Goal: Check status: Check status

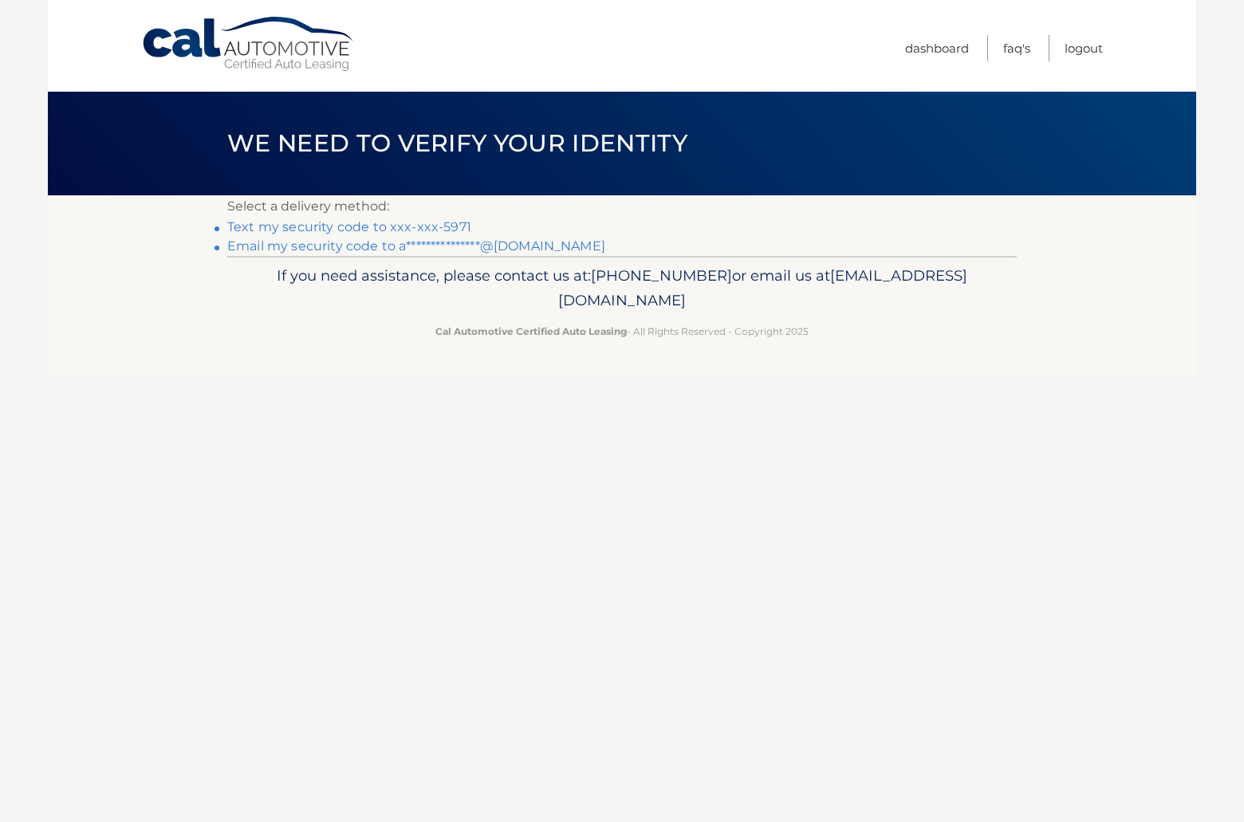
click at [456, 222] on link "Text my security code to xxx-xxx-5971" at bounding box center [349, 226] width 244 height 15
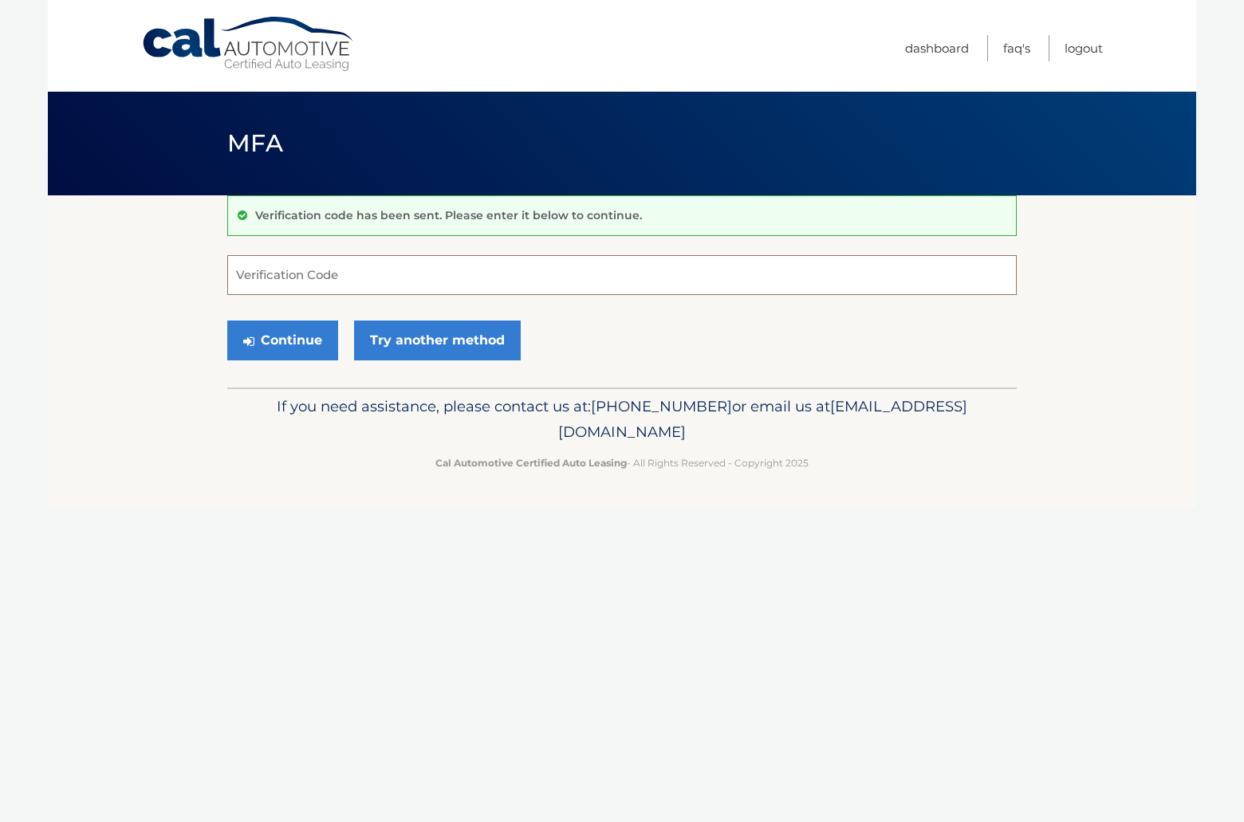
click at [320, 274] on input "Verification Code" at bounding box center [621, 275] width 789 height 40
type input "614568"
click at [294, 337] on button "Continue" at bounding box center [282, 341] width 111 height 40
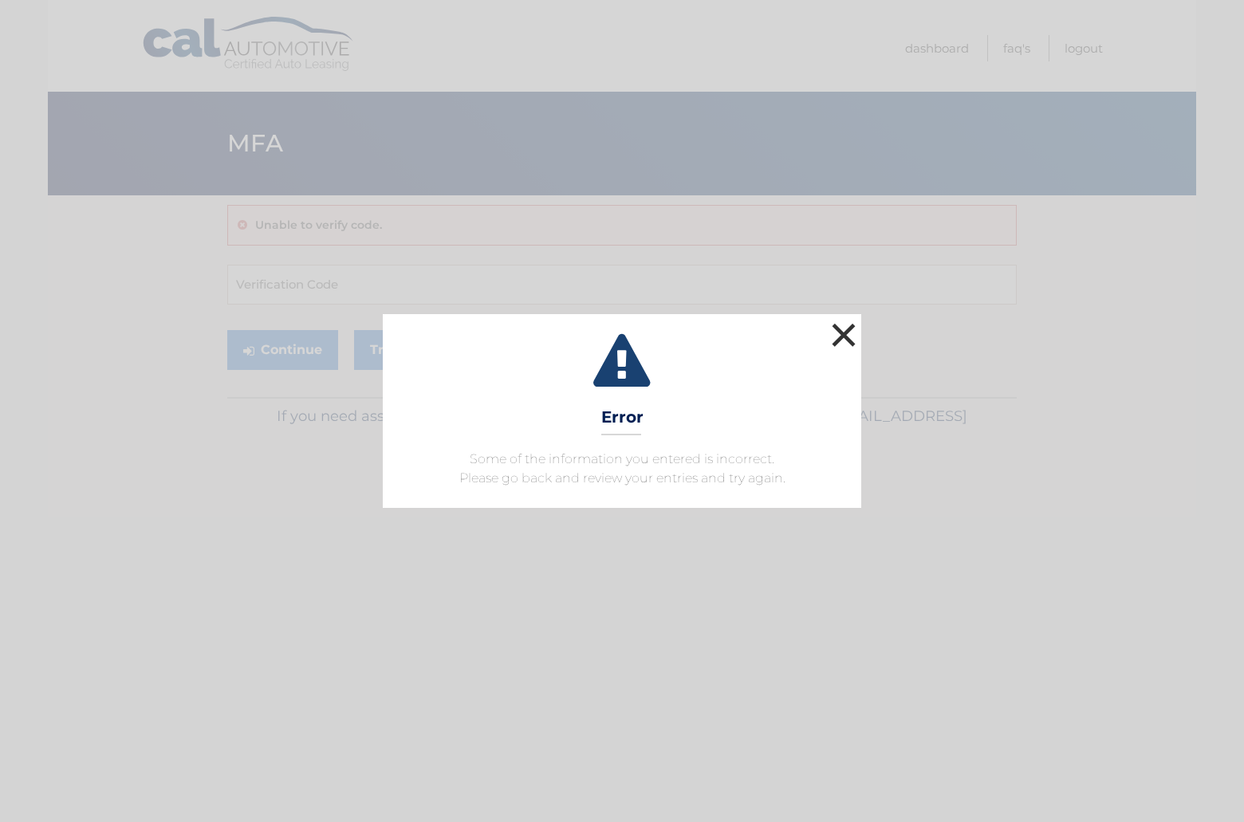
click at [844, 331] on button "×" at bounding box center [844, 335] width 32 height 32
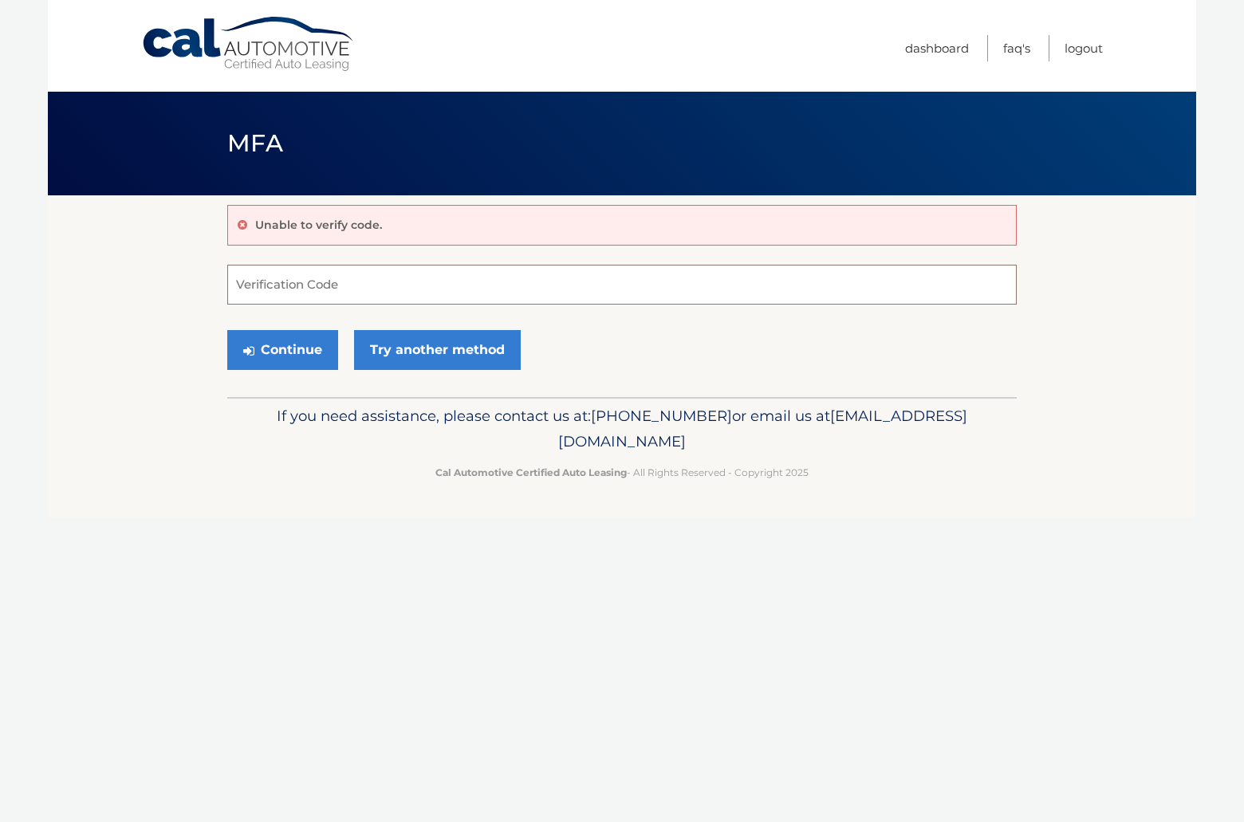
click at [347, 282] on input "Verification Code" at bounding box center [621, 285] width 789 height 40
type input "614658"
click at [227, 330] on button "Continue" at bounding box center [282, 350] width 111 height 40
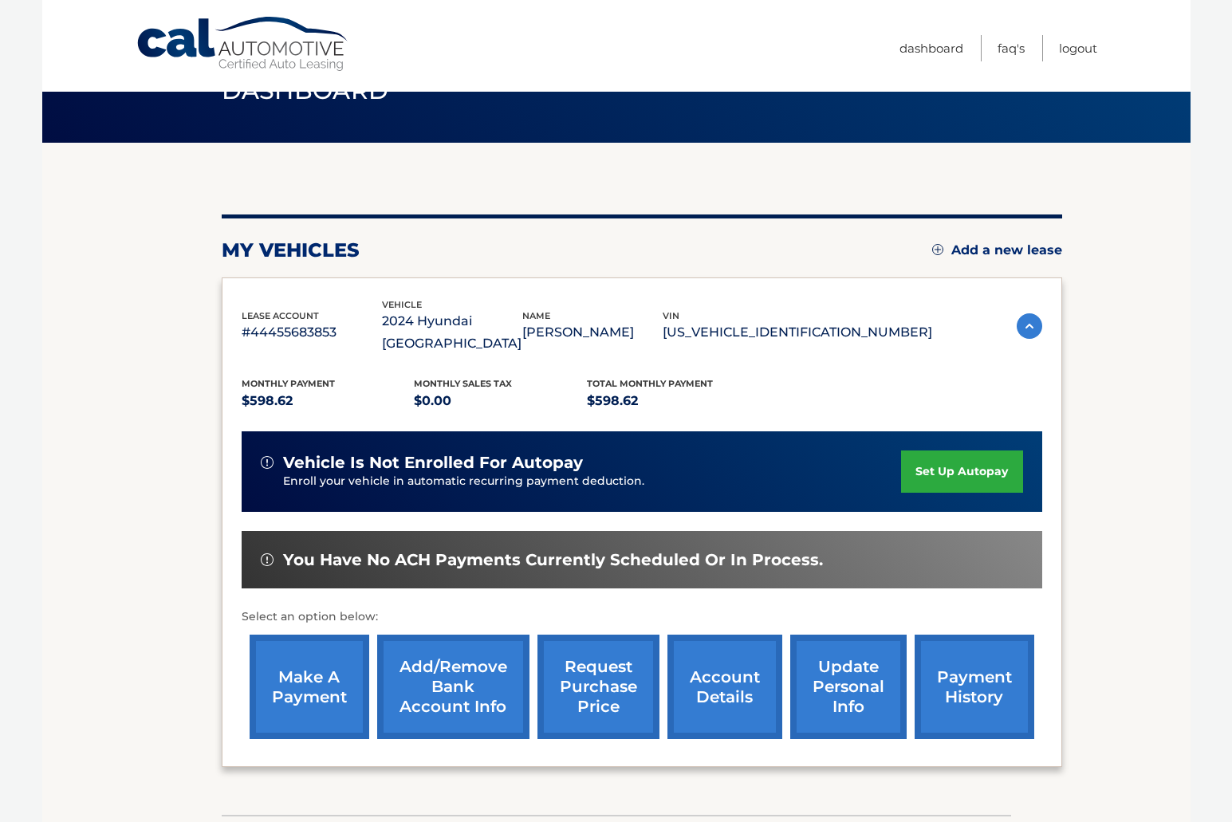
scroll to position [144, 0]
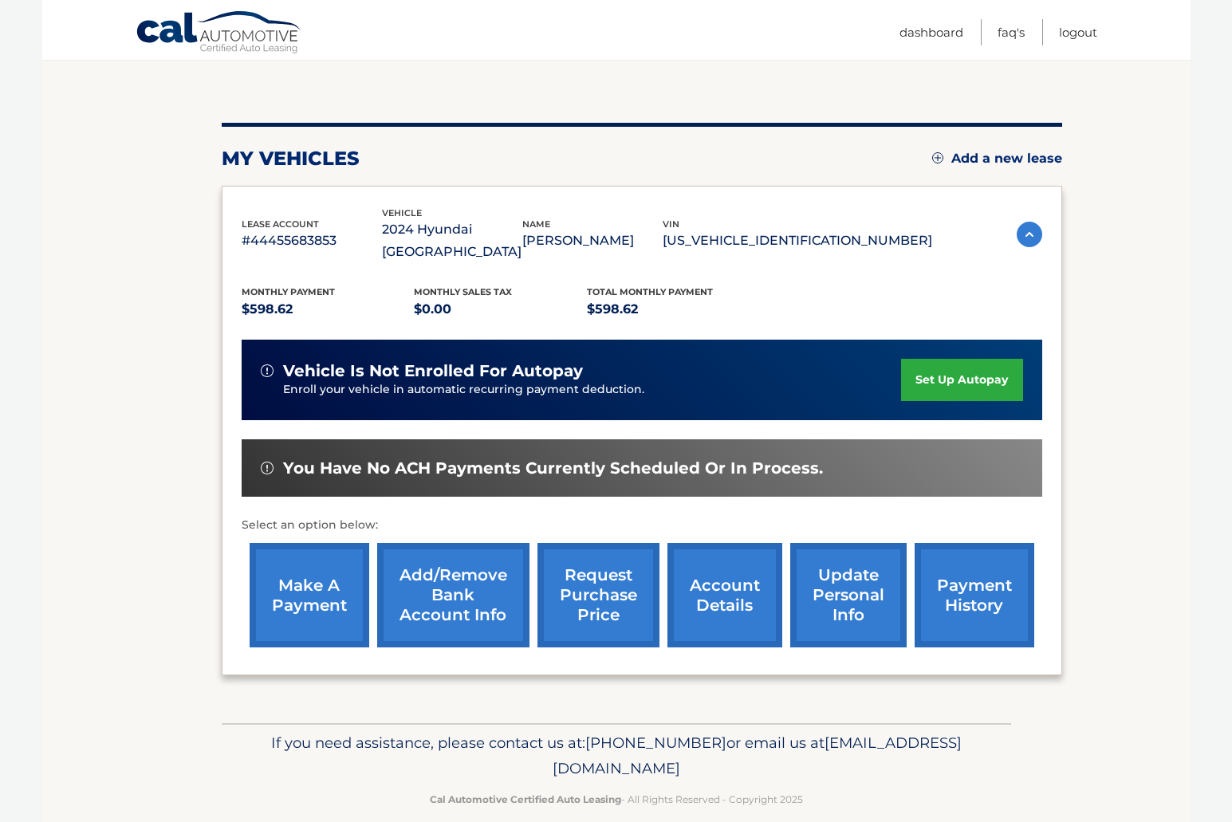
click at [266, 230] on p "#44455683853" at bounding box center [312, 241] width 140 height 22
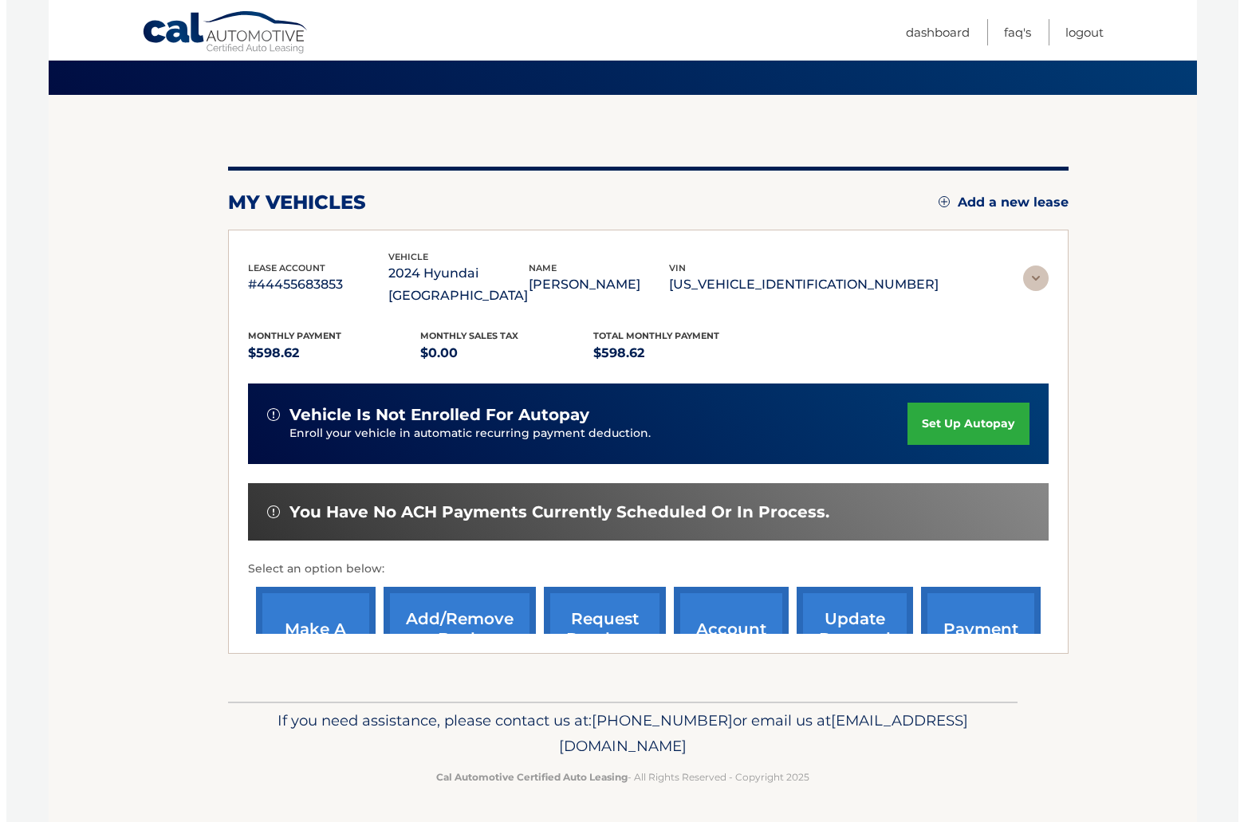
scroll to position [0, 0]
